Goal: Find specific page/section: Find specific page/section

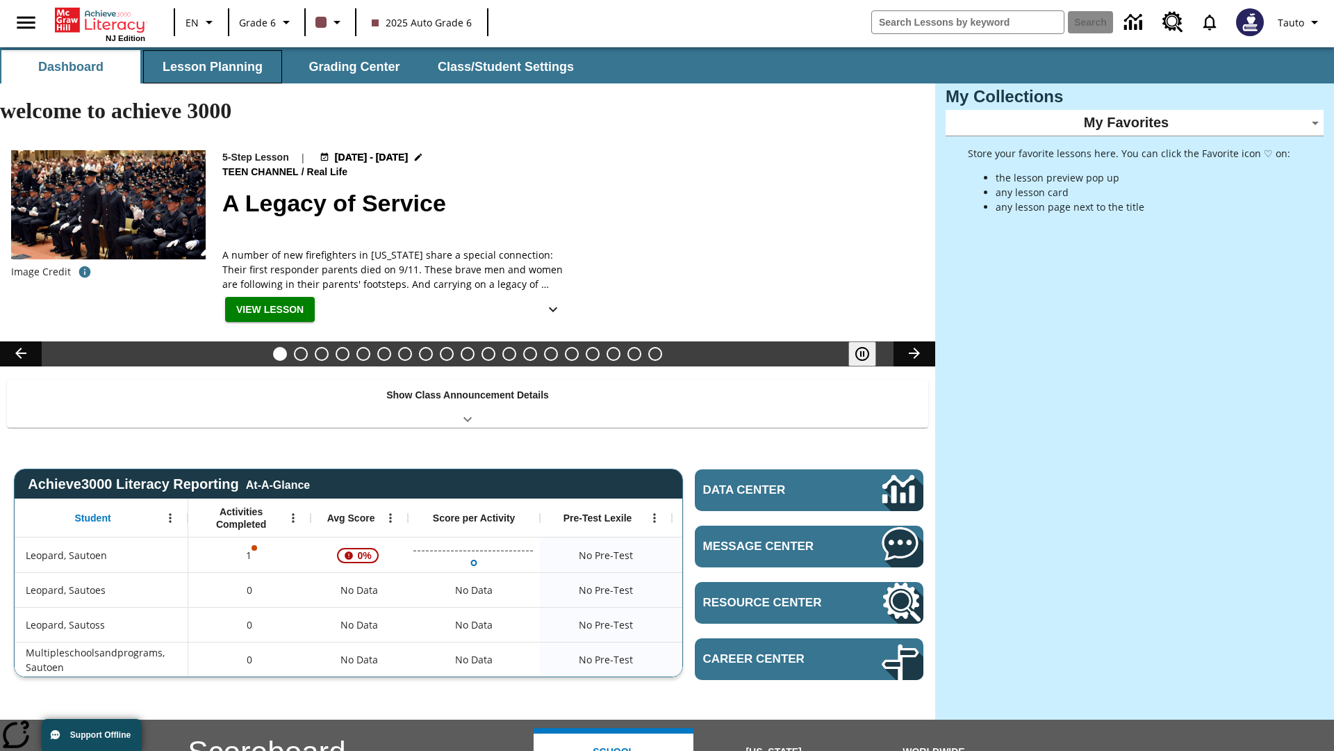
click at [213, 67] on button "Lesson Planning" at bounding box center [212, 66] width 139 height 33
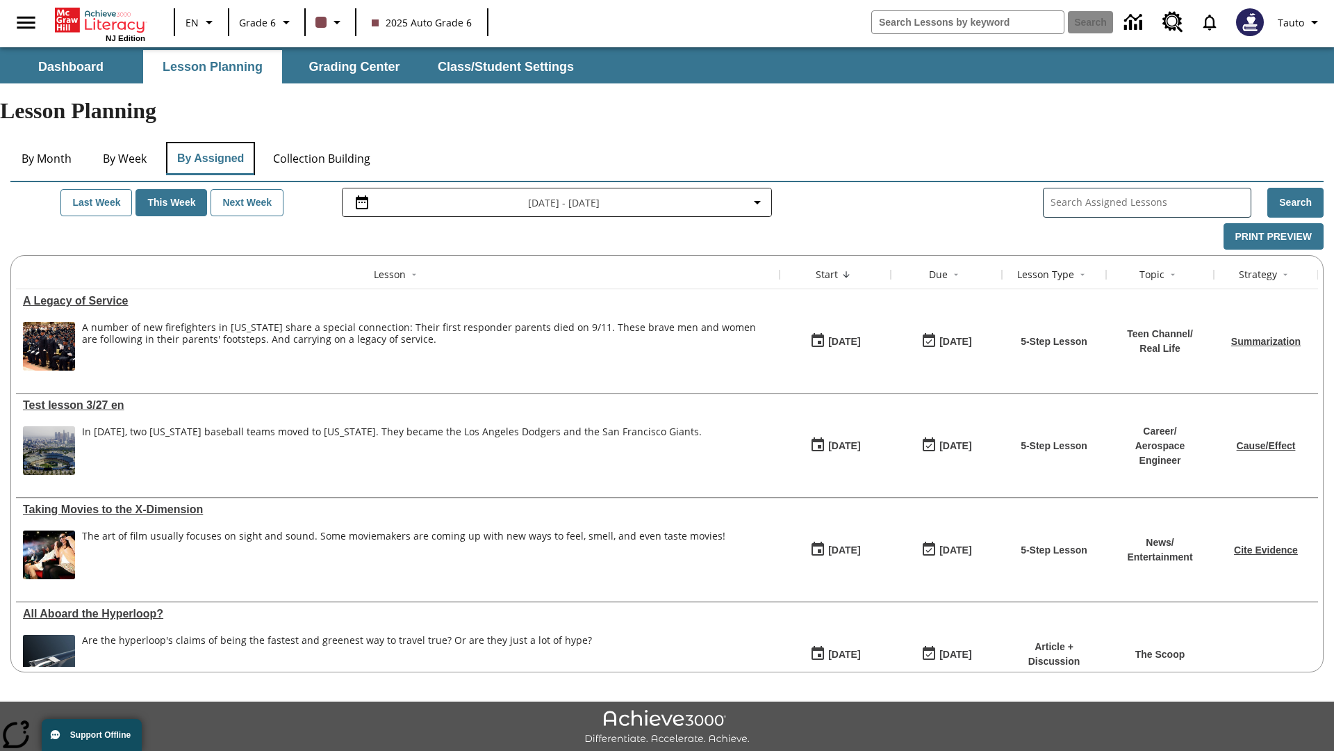
click at [210, 142] on button "By Assigned" at bounding box center [210, 158] width 89 height 33
type input "Test lesson 3/27 en"
